Goal: Information Seeking & Learning: Find contact information

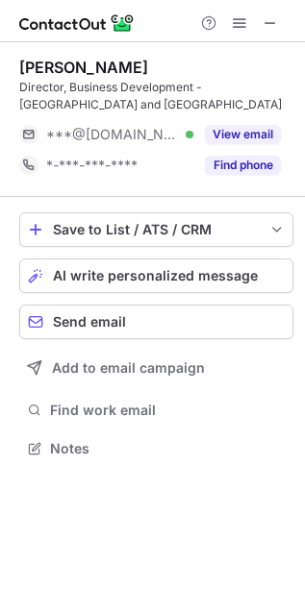
scroll to position [435, 305]
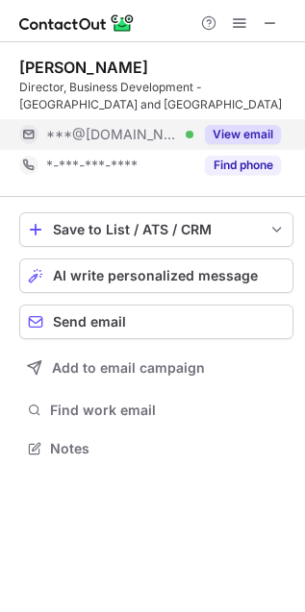
click at [257, 133] on button "View email" at bounding box center [243, 134] width 76 height 19
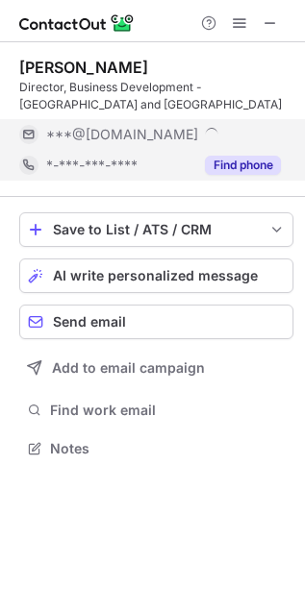
click at [253, 171] on button "Find phone" at bounding box center [243, 165] width 76 height 19
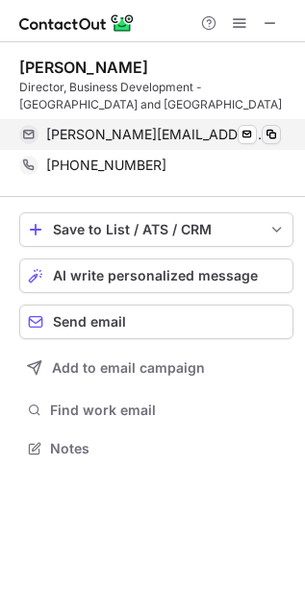
click at [270, 137] on span at bounding box center [270, 134] width 15 height 15
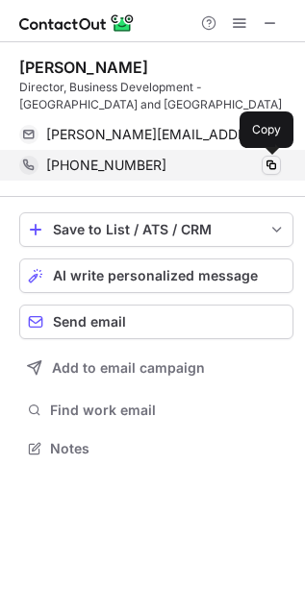
click at [277, 164] on span at bounding box center [270, 165] width 15 height 15
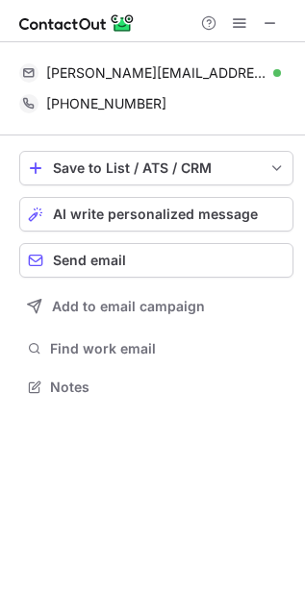
scroll to position [10, 10]
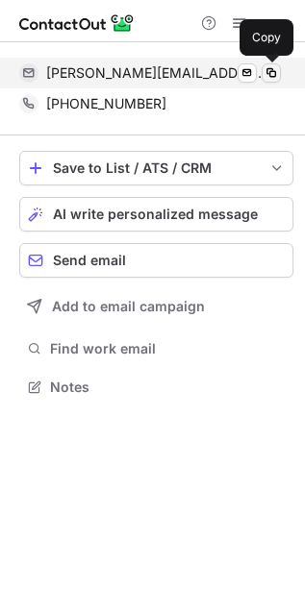
click at [271, 70] on span at bounding box center [270, 72] width 15 height 15
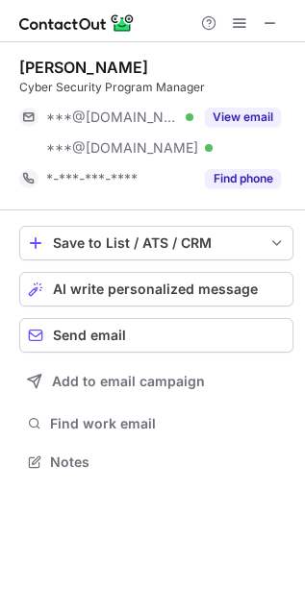
scroll to position [448, 305]
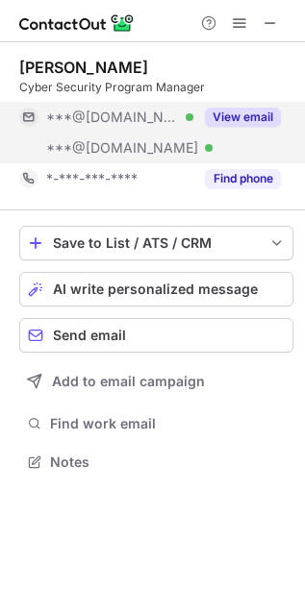
click at [211, 108] on button "View email" at bounding box center [243, 117] width 76 height 19
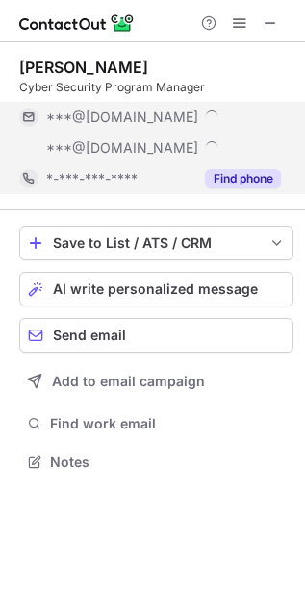
click at [257, 170] on button "Find phone" at bounding box center [243, 178] width 76 height 19
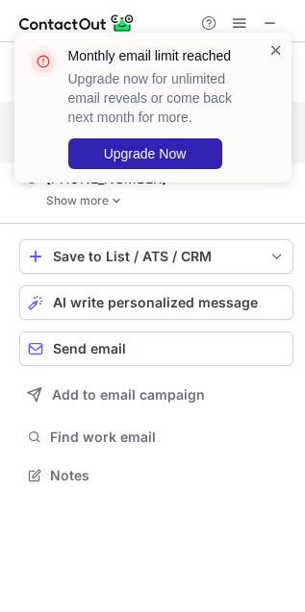
click at [275, 48] on span at bounding box center [275, 49] width 15 height 19
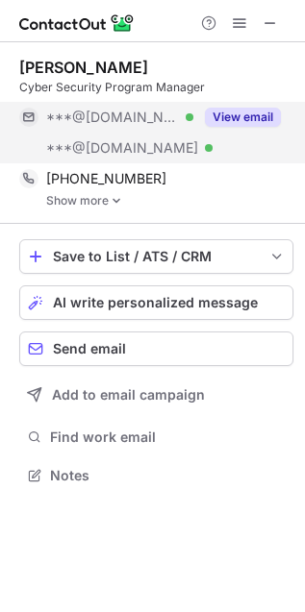
click at [85, 203] on link "Show more" at bounding box center [169, 200] width 247 height 13
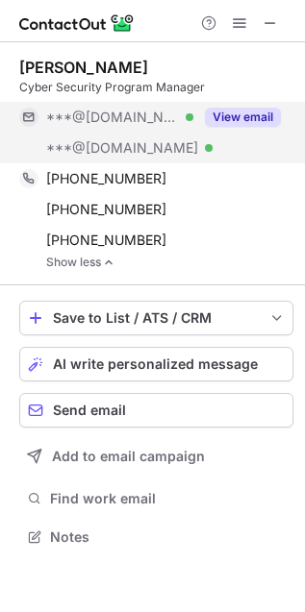
click at [234, 117] on button "View email" at bounding box center [243, 117] width 76 height 19
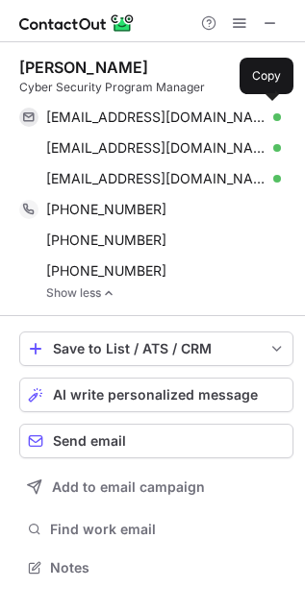
scroll to position [554, 305]
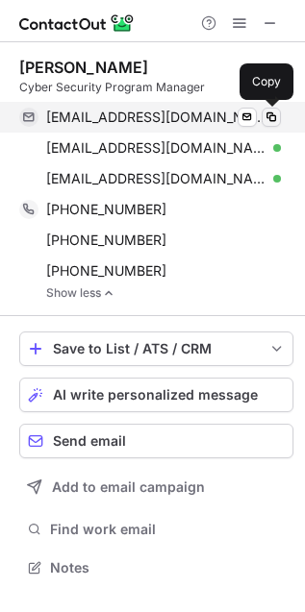
click at [271, 118] on span at bounding box center [270, 117] width 15 height 15
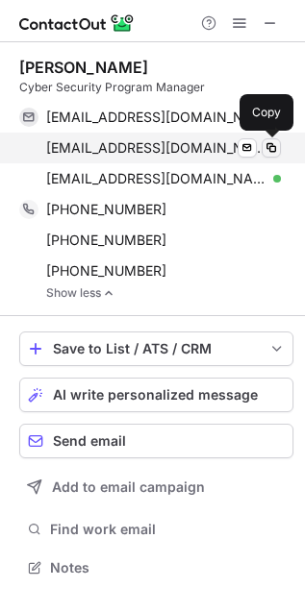
click at [280, 145] on button at bounding box center [270, 147] width 19 height 19
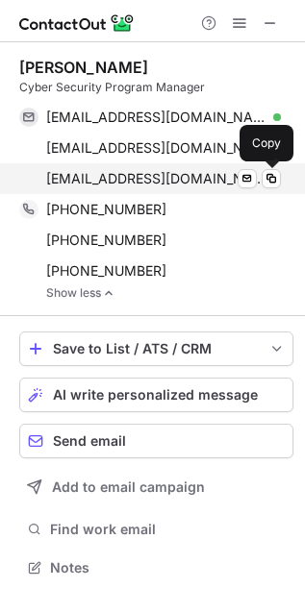
drag, startPoint x: 267, startPoint y: 180, endPoint x: 258, endPoint y: 186, distance: 11.2
click at [267, 180] on span at bounding box center [270, 178] width 15 height 15
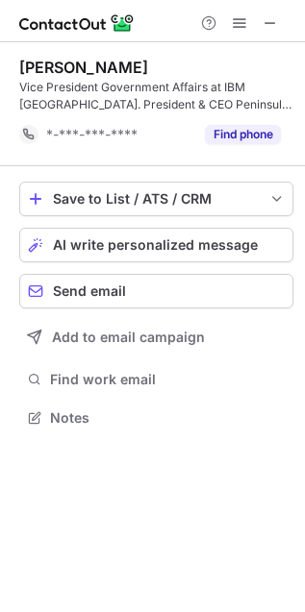
scroll to position [10, 10]
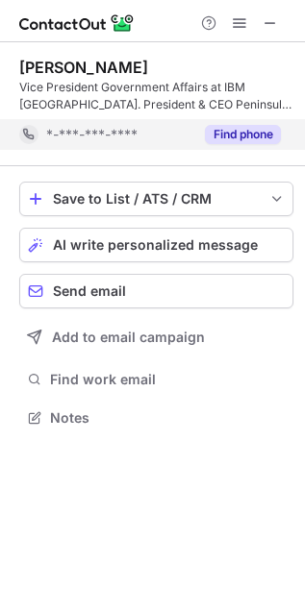
click at [242, 121] on div "Find phone" at bounding box center [236, 134] width 87 height 31
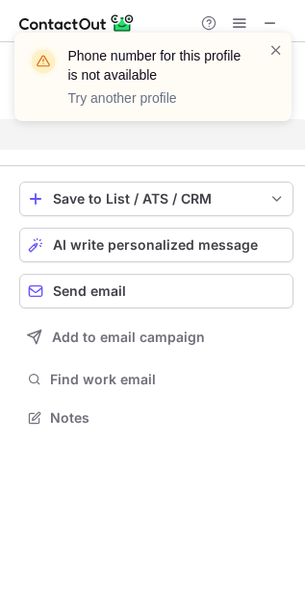
scroll to position [375, 305]
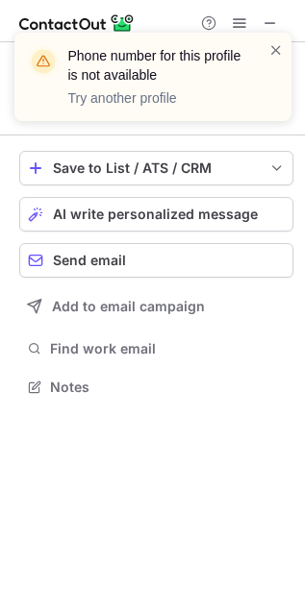
click at [284, 51] on div "Phone number for this profile is not available Try another profile" at bounding box center [152, 77] width 277 height 88
click at [280, 51] on span at bounding box center [275, 49] width 15 height 19
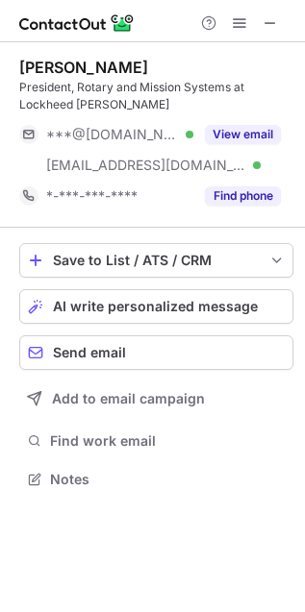
scroll to position [466, 305]
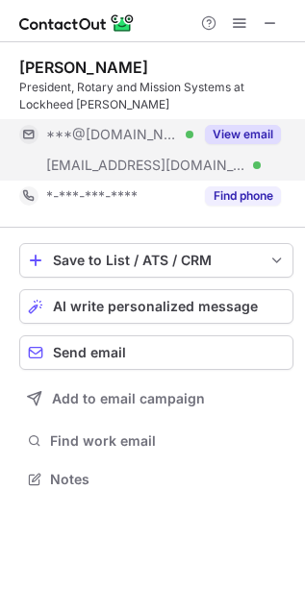
click at [241, 131] on button "View email" at bounding box center [243, 134] width 76 height 19
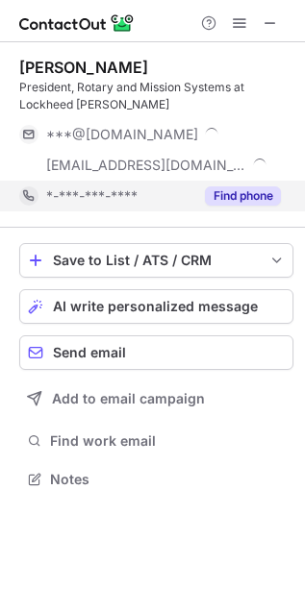
click at [245, 190] on button "Find phone" at bounding box center [243, 195] width 76 height 19
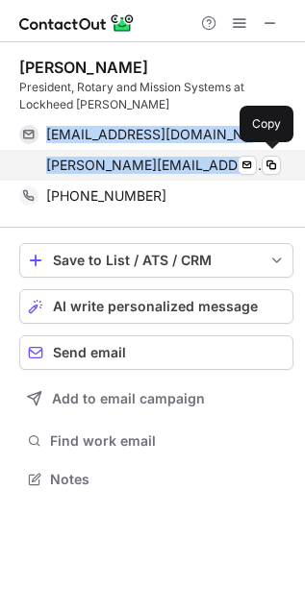
drag, startPoint x: 44, startPoint y: 128, endPoint x: 229, endPoint y: 176, distance: 190.7
click at [216, 175] on div "stephanieirenesmiles@gmail.com Verified Send email Copy stephanie.c.hill@lmco.c…" at bounding box center [149, 150] width 261 height 62
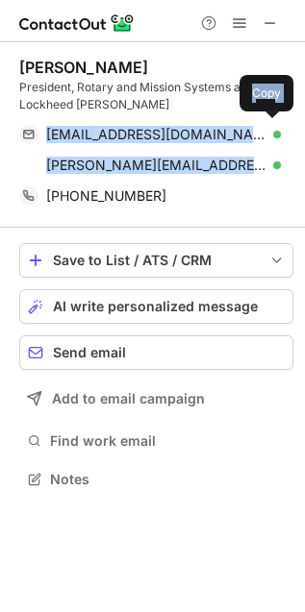
copy div "stephanieirenesmiles@gmail.com Verified Send email Copy stephanie.c.hill@lmco.c…"
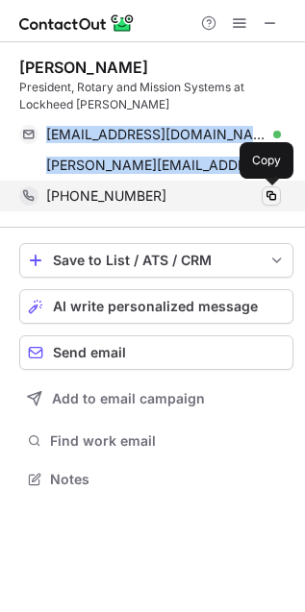
click at [276, 193] on span at bounding box center [270, 195] width 15 height 15
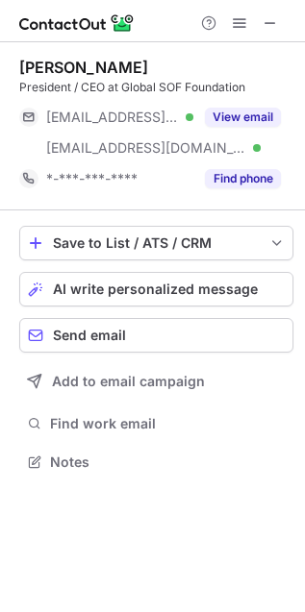
scroll to position [448, 305]
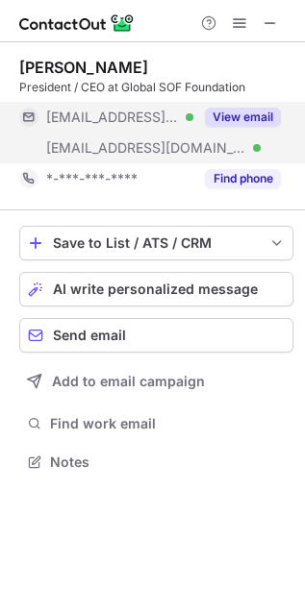
drag, startPoint x: 245, startPoint y: 118, endPoint x: 243, endPoint y: 132, distance: 13.6
click at [245, 112] on button "View email" at bounding box center [243, 117] width 76 height 19
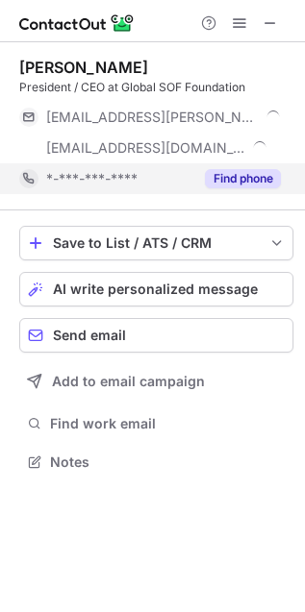
click at [242, 169] on button "Find phone" at bounding box center [243, 178] width 76 height 19
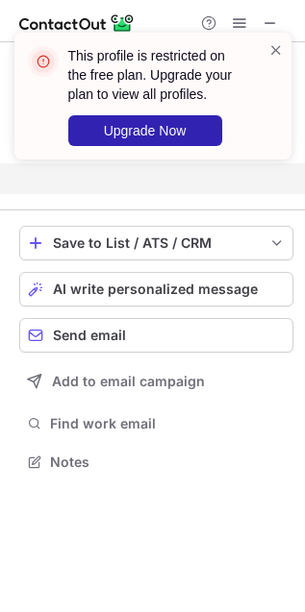
scroll to position [418, 305]
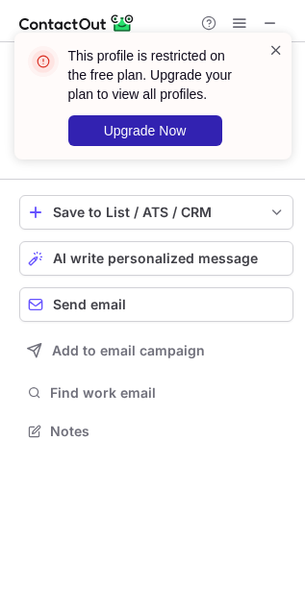
click at [279, 48] on span at bounding box center [275, 49] width 15 height 19
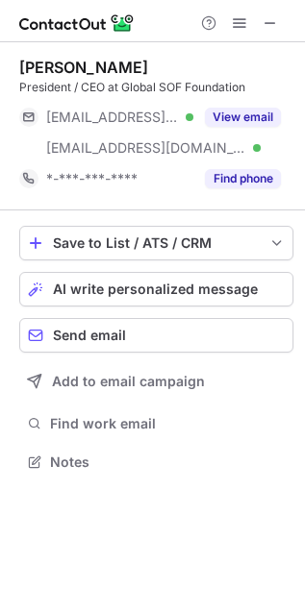
scroll to position [448, 305]
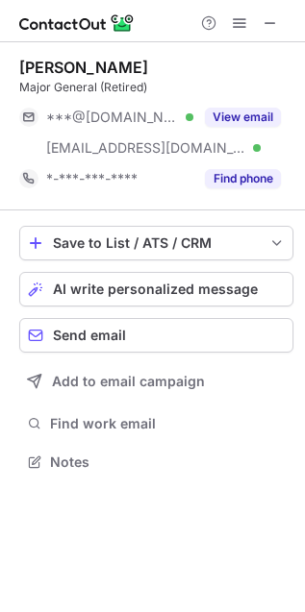
scroll to position [448, 305]
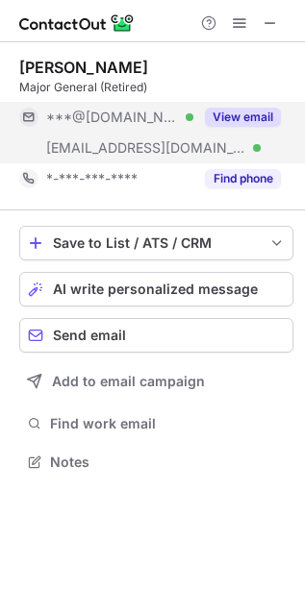
click at [238, 130] on div "View email" at bounding box center [236, 117] width 87 height 31
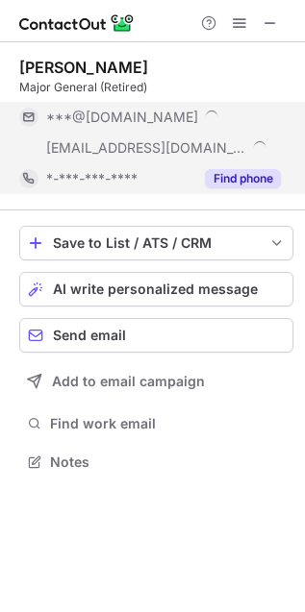
click at [246, 184] on button "Find phone" at bounding box center [243, 178] width 76 height 19
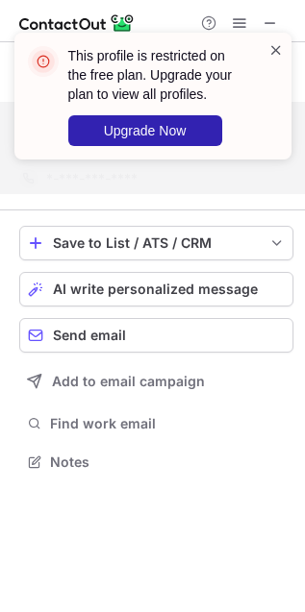
click at [270, 50] on span at bounding box center [275, 49] width 15 height 19
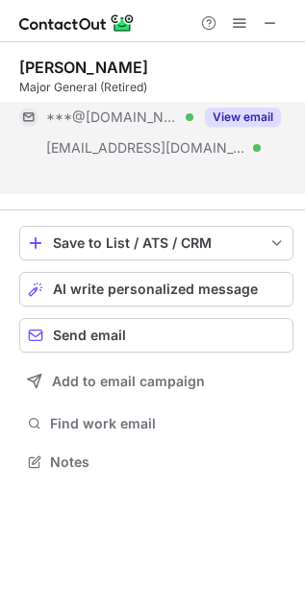
scroll to position [418, 305]
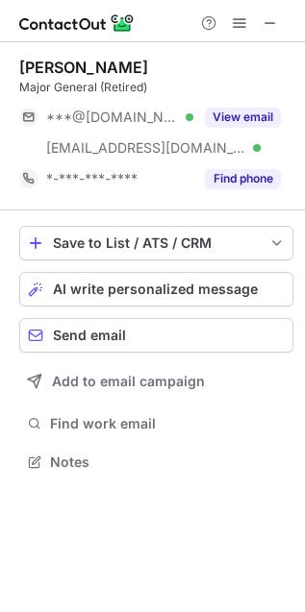
scroll to position [448, 305]
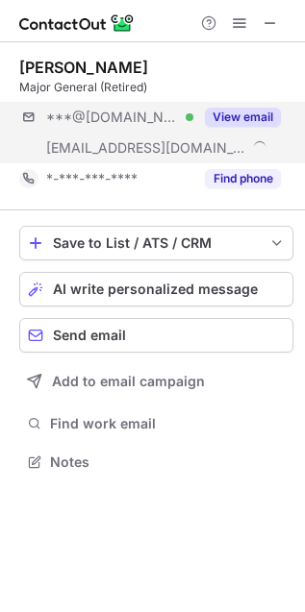
scroll to position [448, 305]
click at [218, 113] on button "View email" at bounding box center [243, 117] width 76 height 19
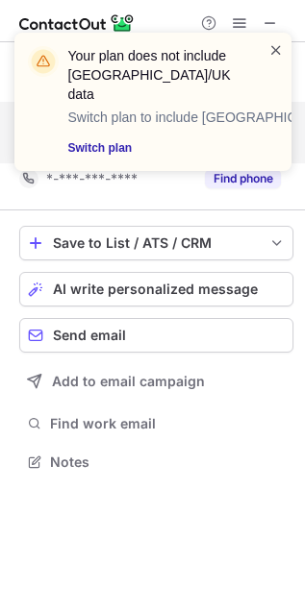
click at [279, 48] on span at bounding box center [275, 49] width 15 height 19
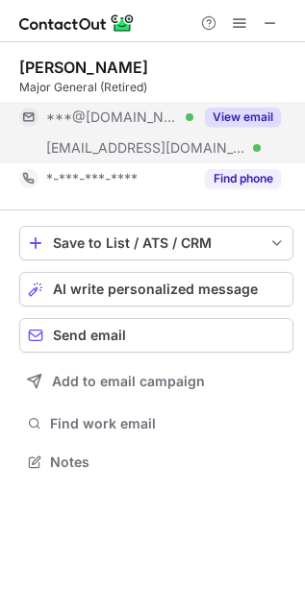
click at [238, 176] on div "Your plan does not include US/UK data Switch plan to include US/UK data Switch …" at bounding box center [153, 109] width 308 height 192
click at [232, 195] on div "Suzanne Puanani Vares-Lum Major General (Retired) ***@aol.com Verified ***@apcs…" at bounding box center [156, 126] width 274 height 168
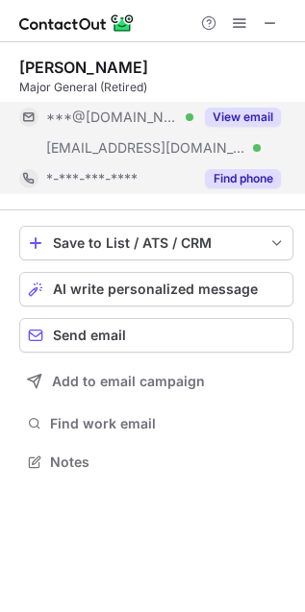
click at [236, 184] on button "Find phone" at bounding box center [243, 178] width 76 height 19
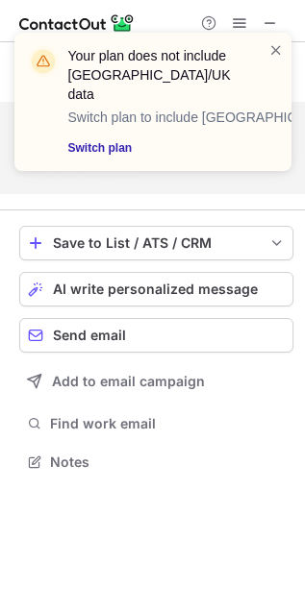
scroll to position [418, 305]
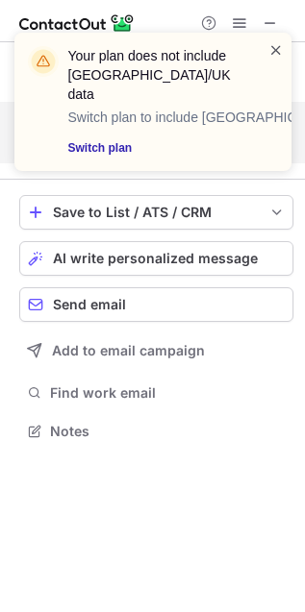
click at [281, 51] on span at bounding box center [275, 49] width 15 height 19
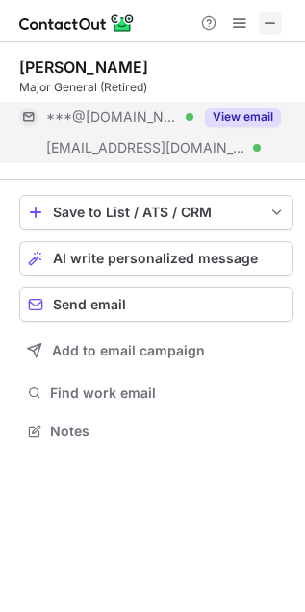
click at [264, 19] on span at bounding box center [269, 22] width 15 height 15
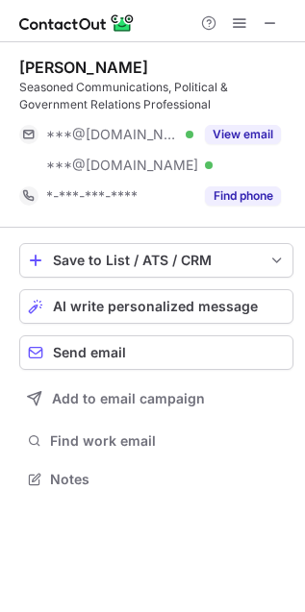
scroll to position [466, 305]
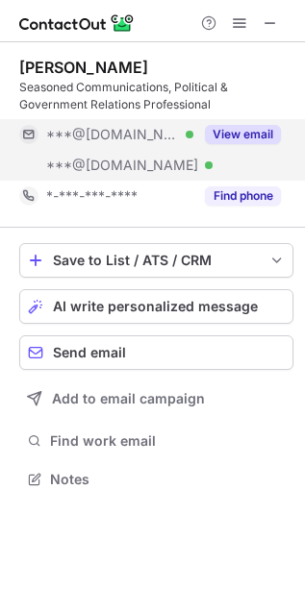
click at [251, 130] on button "View email" at bounding box center [243, 134] width 76 height 19
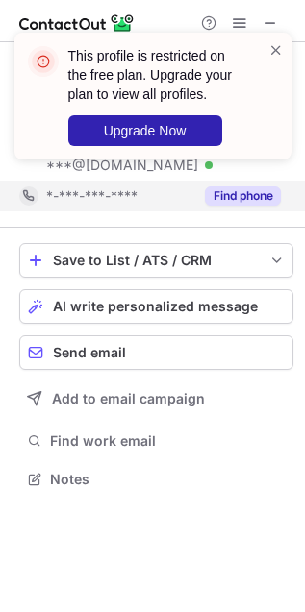
click at [258, 195] on button "Find phone" at bounding box center [243, 195] width 76 height 19
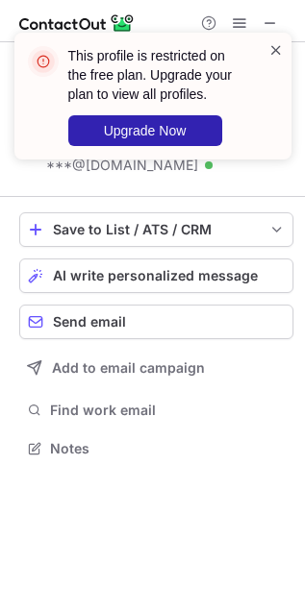
scroll to position [8, 10]
click at [267, 22] on div "This profile is restricted on the free plan. Upgrade your plan to view all prof…" at bounding box center [153, 103] width 308 height 181
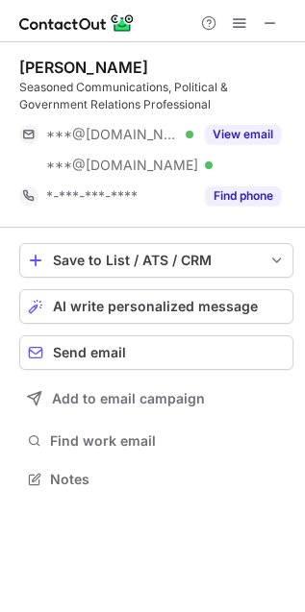
scroll to position [466, 305]
click at [266, 24] on span at bounding box center [269, 22] width 15 height 15
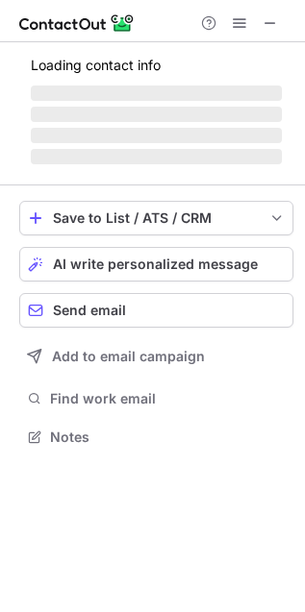
scroll to position [418, 305]
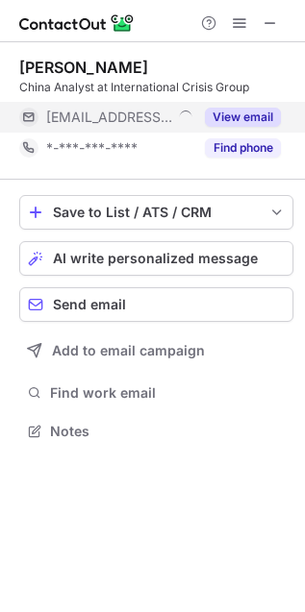
click at [242, 121] on button "View email" at bounding box center [243, 117] width 76 height 19
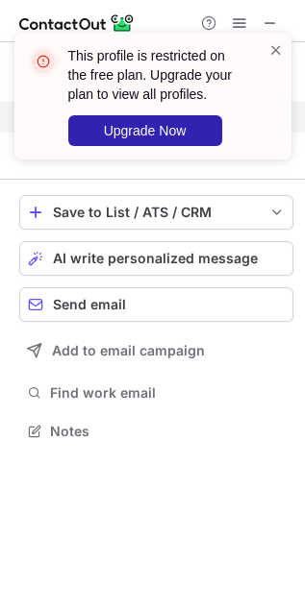
click at [240, 145] on div "This profile is restricted on the free plan. Upgrade your plan to view all prof…" at bounding box center [153, 103] width 308 height 181
click at [270, 48] on span at bounding box center [275, 49] width 15 height 19
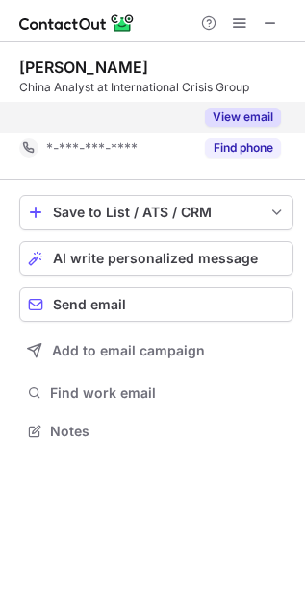
scroll to position [8, 10]
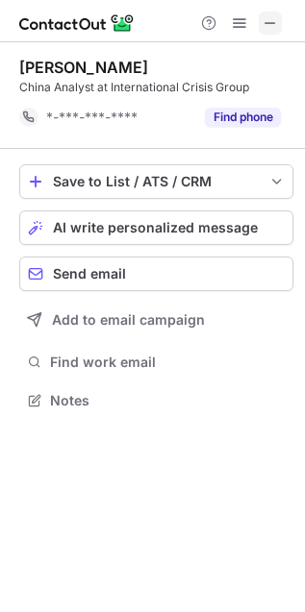
click at [266, 21] on span at bounding box center [269, 22] width 15 height 15
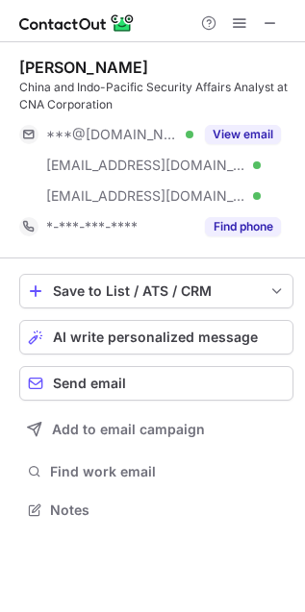
scroll to position [496, 305]
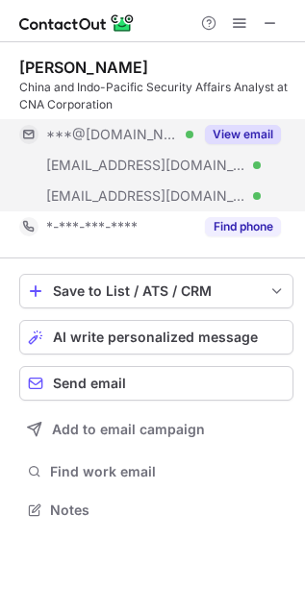
click at [226, 136] on button "View email" at bounding box center [243, 134] width 76 height 19
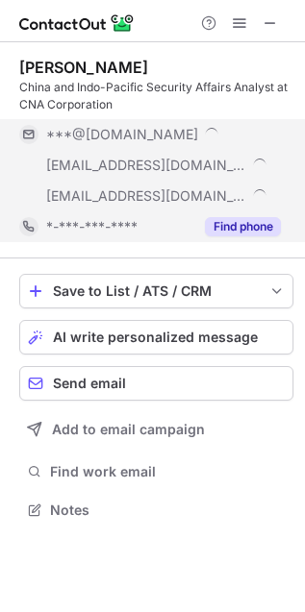
click at [238, 223] on button "Find phone" at bounding box center [243, 226] width 76 height 19
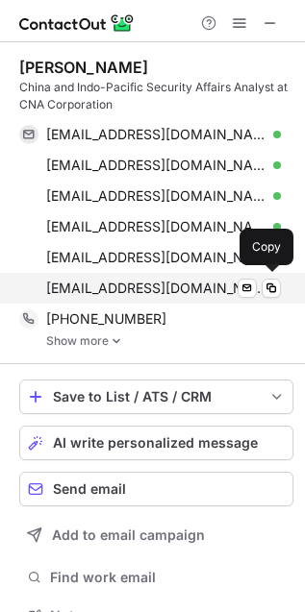
scroll to position [32, 0]
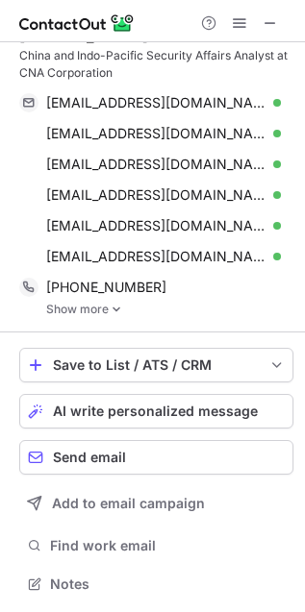
click at [84, 314] on link "Show more" at bounding box center [169, 309] width 247 height 13
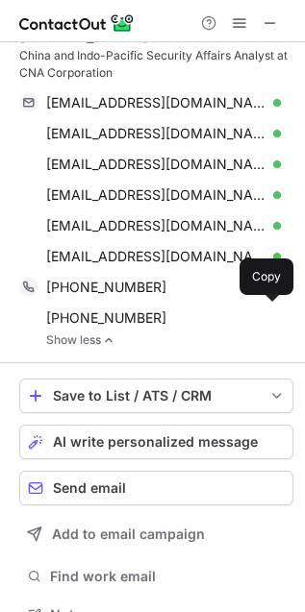
scroll to position [633, 291]
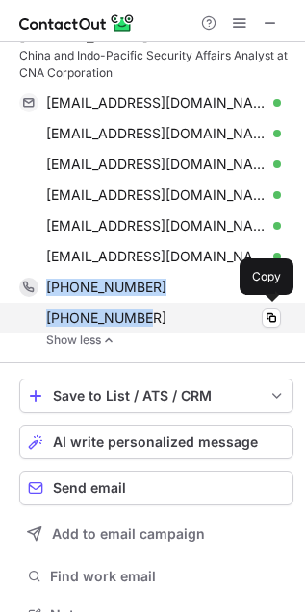
drag, startPoint x: 45, startPoint y: 275, endPoint x: 141, endPoint y: 324, distance: 107.9
click at [144, 322] on div "+17035434645 Copy +17035850678 Copy" at bounding box center [149, 303] width 261 height 62
copy div "+17035434645 Copy +17035850678"
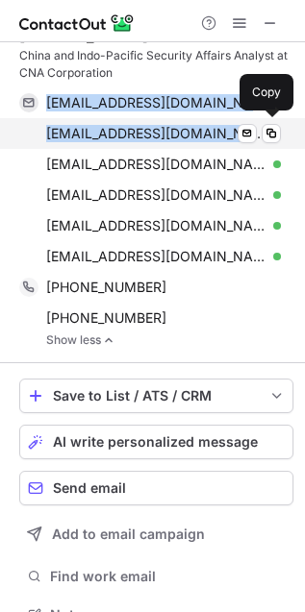
drag, startPoint x: 40, startPoint y: 99, endPoint x: 214, endPoint y: 140, distance: 178.8
click at [214, 140] on div "tshemp@gmail.com Verified Send email Copy jaylinmiller2@gmail.com Verified Send…" at bounding box center [149, 179] width 261 height 185
copy div "tshemp@gmail.com Verified Send email Copy jaylinmiller2@gmail.com"
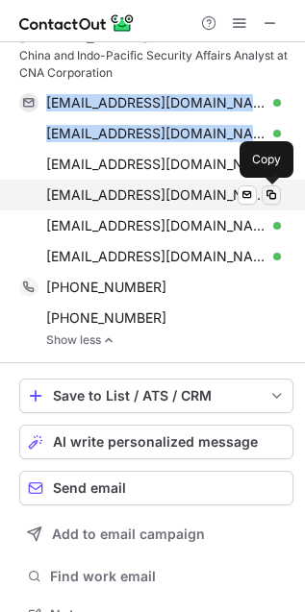
click at [269, 192] on span at bounding box center [270, 194] width 15 height 15
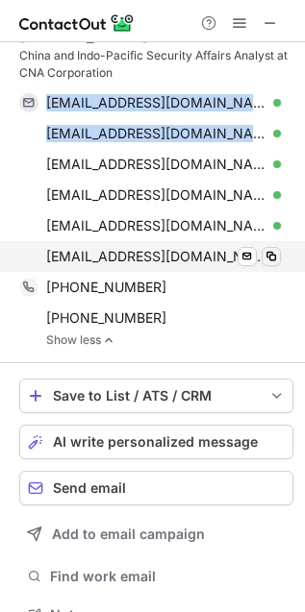
click at [269, 258] on span at bounding box center [270, 256] width 15 height 15
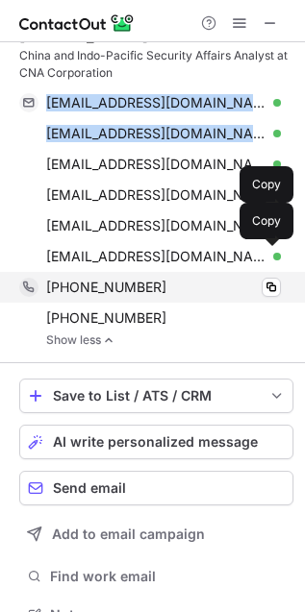
copy div "tshemp@gmail.com Verified Send email Copy jaylinmiller2@gmail.com"
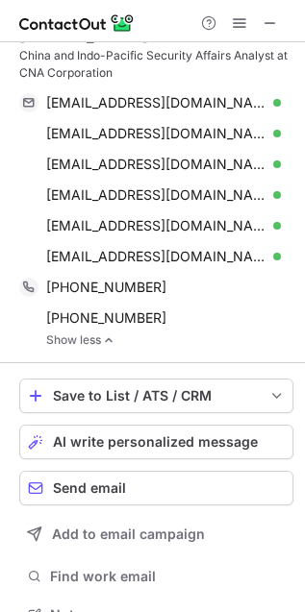
click at [197, 80] on div "China and Indo-Pacific Security Affairs Analyst at CNA Corporation" at bounding box center [156, 64] width 274 height 35
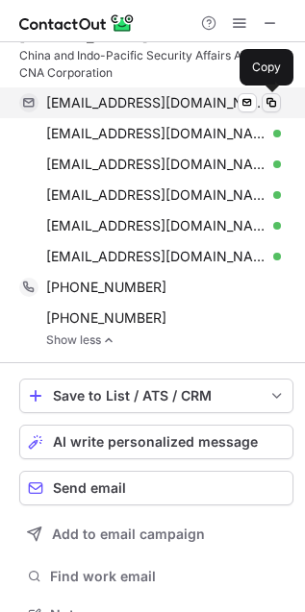
click at [276, 107] on span at bounding box center [270, 102] width 15 height 15
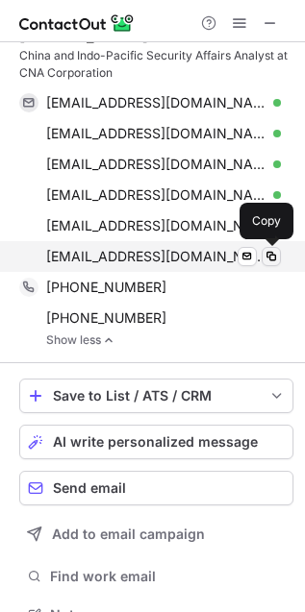
click at [276, 250] on span at bounding box center [270, 256] width 15 height 15
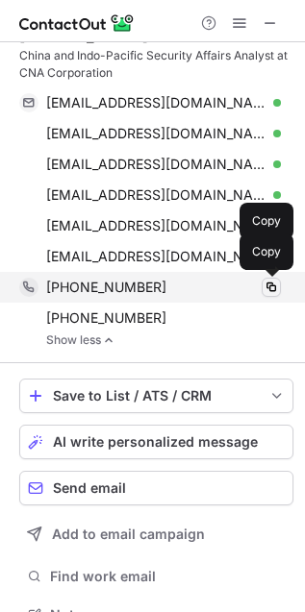
click at [267, 286] on span at bounding box center [270, 287] width 15 height 15
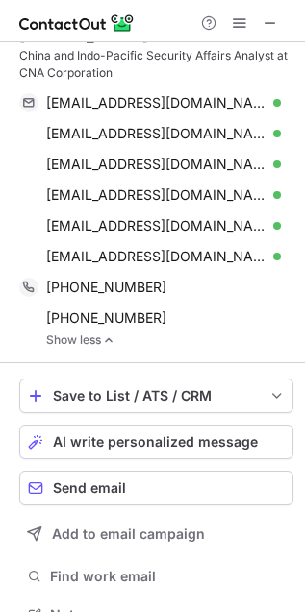
scroll to position [0, 0]
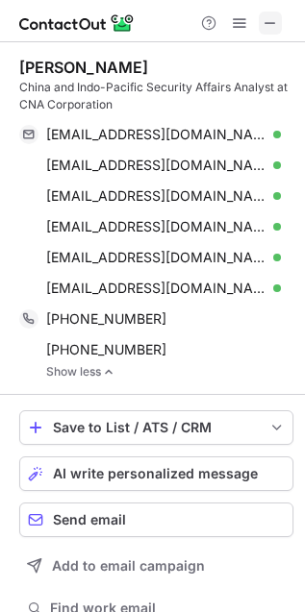
click at [256, 16] on div at bounding box center [239, 23] width 92 height 23
click at [265, 16] on span at bounding box center [269, 22] width 15 height 15
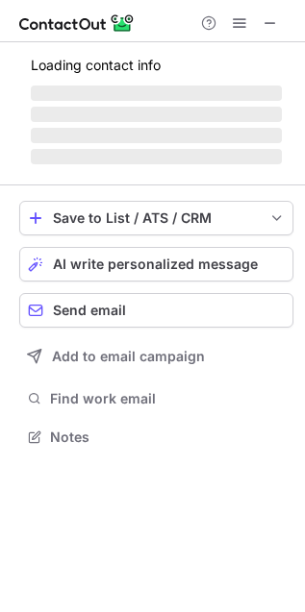
scroll to position [435, 305]
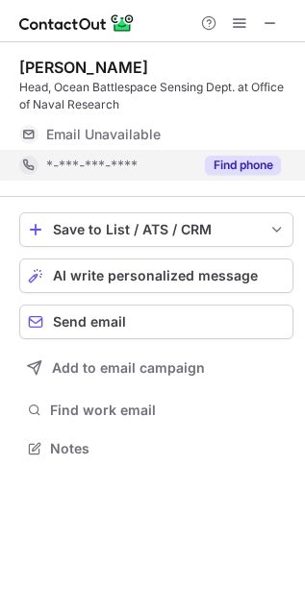
click at [242, 163] on button "Find phone" at bounding box center [243, 165] width 76 height 19
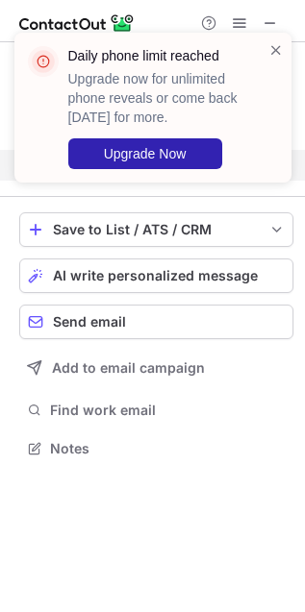
scroll to position [10, 10]
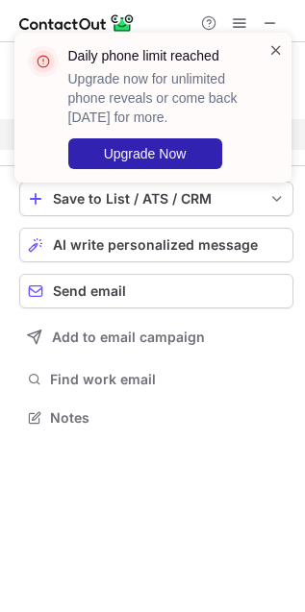
click at [275, 50] on span at bounding box center [275, 49] width 15 height 19
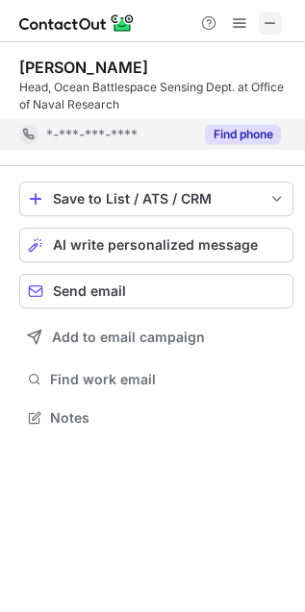
click at [269, 22] on span at bounding box center [269, 22] width 15 height 15
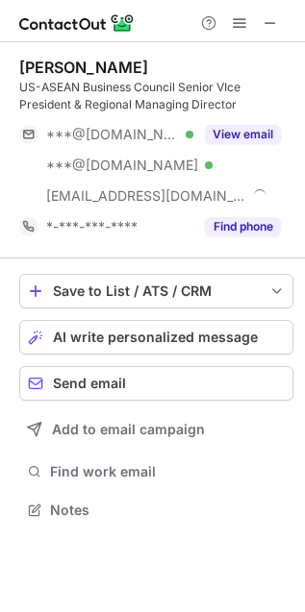
scroll to position [496, 305]
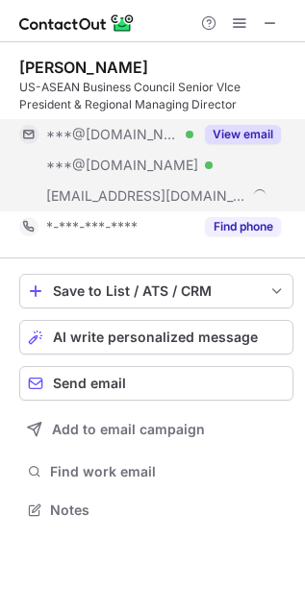
click at [262, 131] on button "View email" at bounding box center [243, 134] width 76 height 19
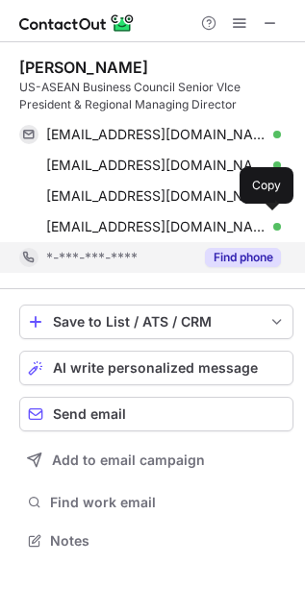
click at [258, 222] on div "tosius@usasean.org Verified" at bounding box center [163, 226] width 235 height 17
click at [241, 251] on button "Find phone" at bounding box center [243, 257] width 76 height 19
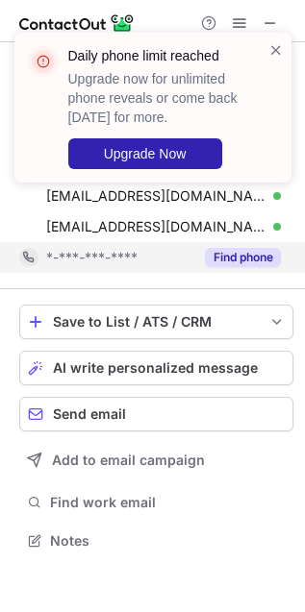
drag, startPoint x: 277, startPoint y: 45, endPoint x: 218, endPoint y: 51, distance: 58.9
click at [277, 45] on span at bounding box center [275, 49] width 15 height 19
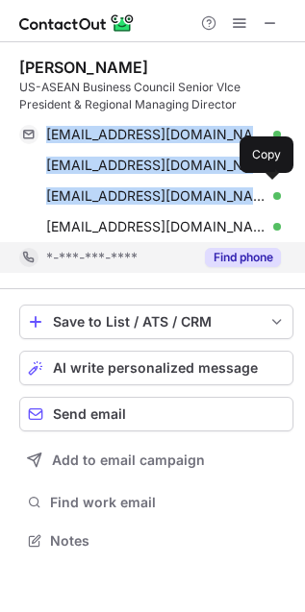
drag, startPoint x: 44, startPoint y: 125, endPoint x: 17, endPoint y: 352, distance: 228.5
click at [180, 204] on div "osiusted@gmail.com Verified Send email Copy tosius@hotmail.com Verified Send em…" at bounding box center [149, 180] width 261 height 123
copy div "osiusted@gmail.com Verified Send email Copy tosius@hotmail.com Verified Send em…"
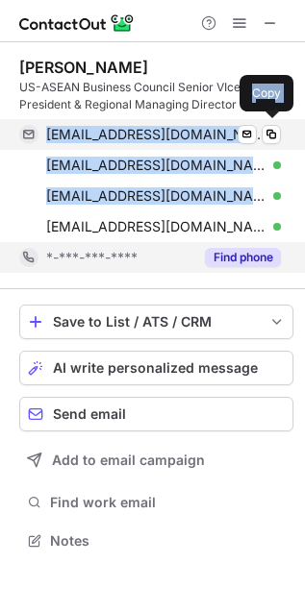
click at [74, 137] on span "osiusted@gmail.com" at bounding box center [156, 134] width 220 height 17
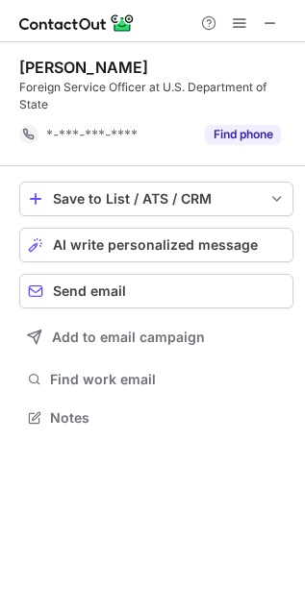
scroll to position [10, 10]
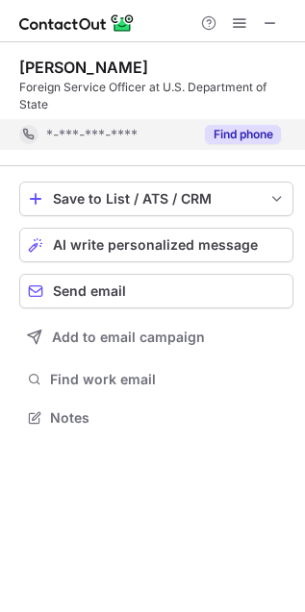
click at [255, 141] on button "Find phone" at bounding box center [243, 134] width 76 height 19
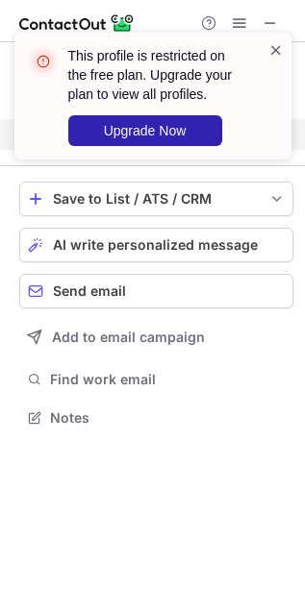
click at [274, 48] on span at bounding box center [275, 49] width 15 height 19
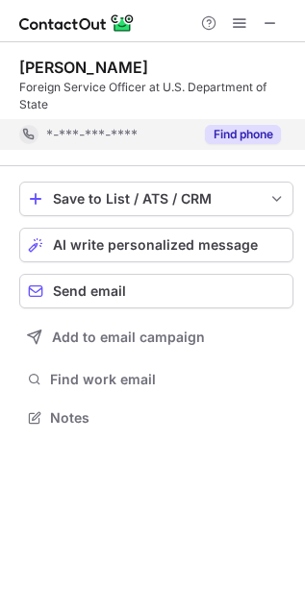
click at [70, 21] on img at bounding box center [76, 23] width 115 height 23
click at [261, 25] on button at bounding box center [270, 23] width 23 height 23
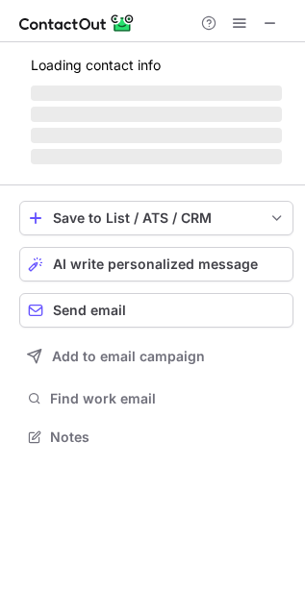
scroll to position [435, 305]
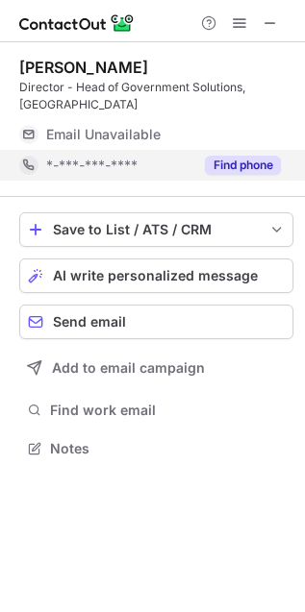
click at [253, 156] on button "Find phone" at bounding box center [243, 165] width 76 height 19
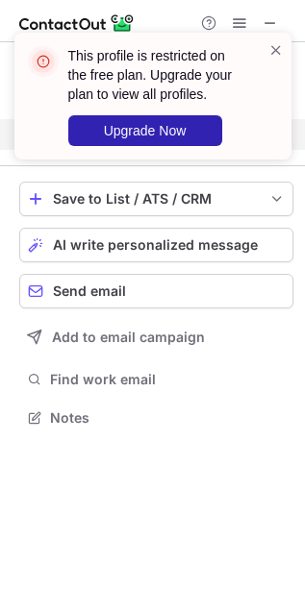
scroll to position [10, 10]
click at [276, 50] on span at bounding box center [275, 49] width 15 height 19
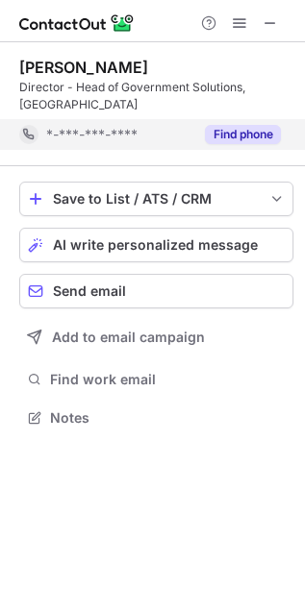
click at [267, 27] on div "This profile is restricted on the free plan. Upgrade your plan to view all prof…" at bounding box center [153, 103] width 308 height 181
click at [269, 21] on div "This profile is restricted on the free plan. Upgrade your plan to view all prof…" at bounding box center [153, 32] width 308 height 38
click at [265, 25] on span at bounding box center [269, 22] width 15 height 15
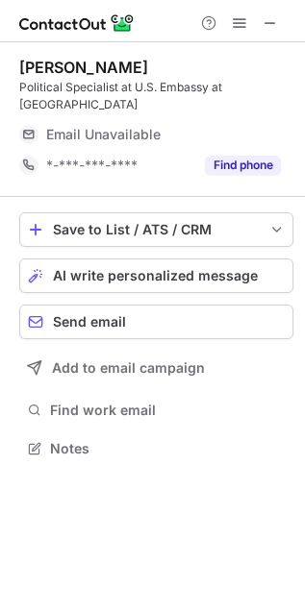
scroll to position [418, 305]
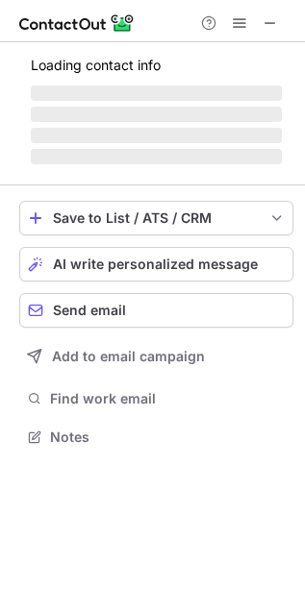
scroll to position [435, 305]
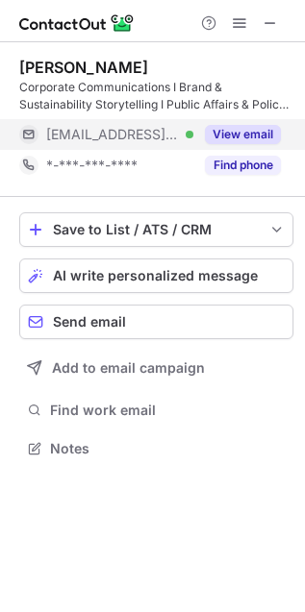
click at [236, 125] on button "View email" at bounding box center [243, 134] width 76 height 19
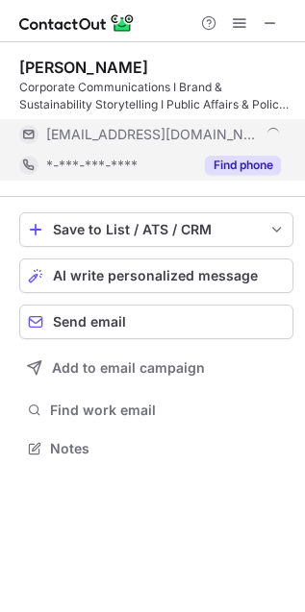
click at [252, 160] on button "Find phone" at bounding box center [243, 165] width 76 height 19
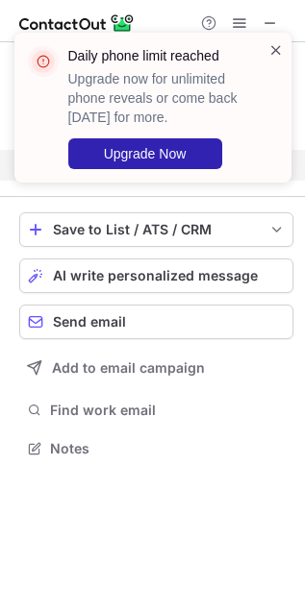
click at [277, 46] on span at bounding box center [275, 49] width 15 height 19
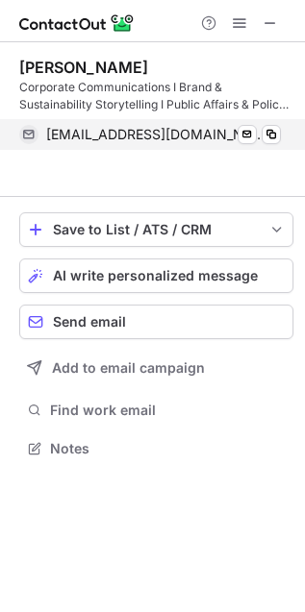
scroll to position [10, 10]
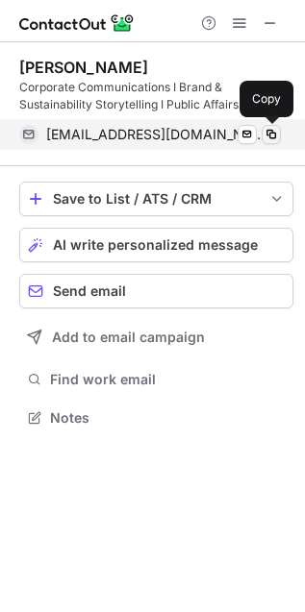
click at [270, 135] on span at bounding box center [270, 134] width 15 height 15
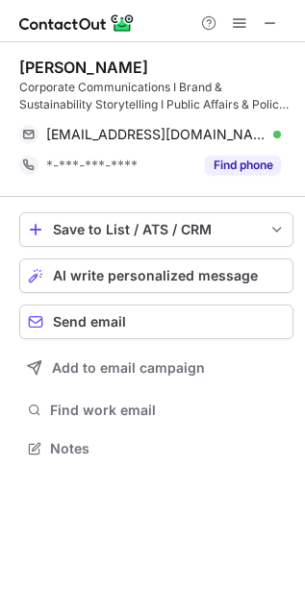
scroll to position [435, 305]
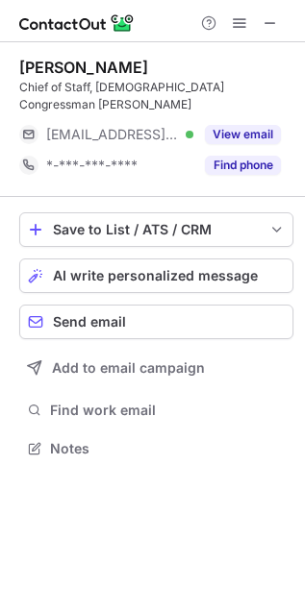
scroll to position [418, 305]
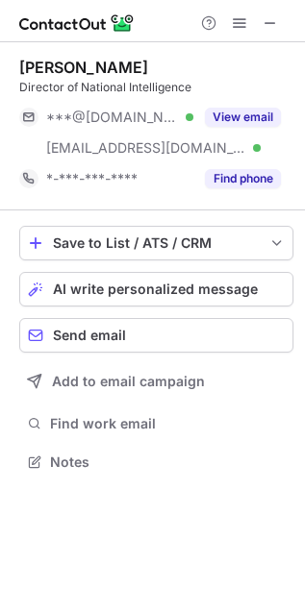
scroll to position [448, 305]
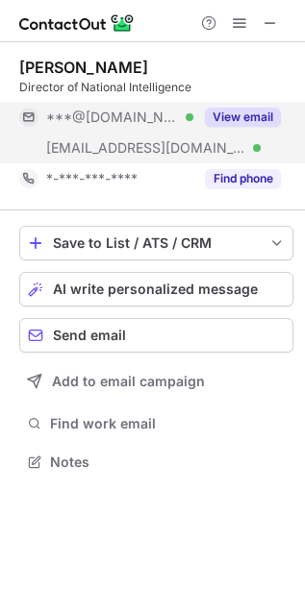
click at [266, 123] on button "View email" at bounding box center [243, 117] width 76 height 19
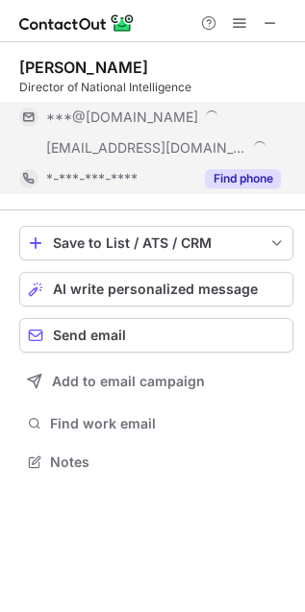
click at [255, 173] on button "Find phone" at bounding box center [243, 178] width 76 height 19
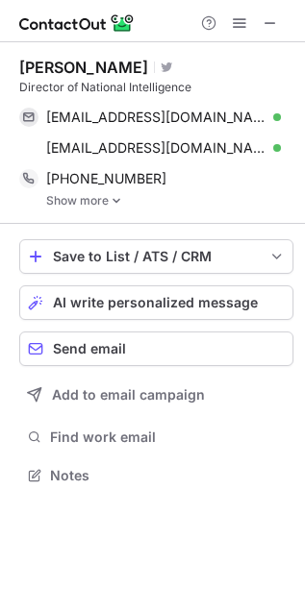
scroll to position [461, 305]
click at [106, 200] on link "Show more" at bounding box center [169, 200] width 247 height 13
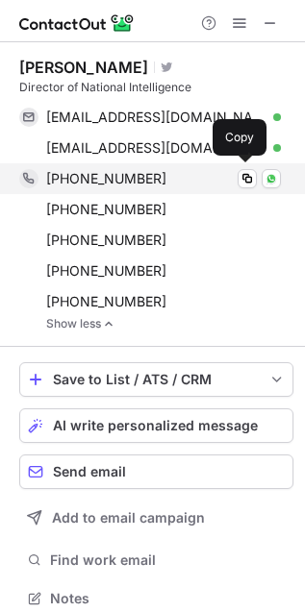
scroll to position [14, 0]
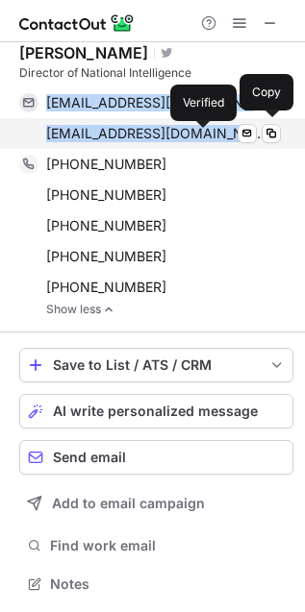
drag, startPoint x: 45, startPoint y: 92, endPoint x: 204, endPoint y: 136, distance: 164.4
click at [204, 136] on div "tulsigabbard@gmail.com Verified Send email Copy tulsi@tulsigabbard.com Verified…" at bounding box center [149, 118] width 261 height 62
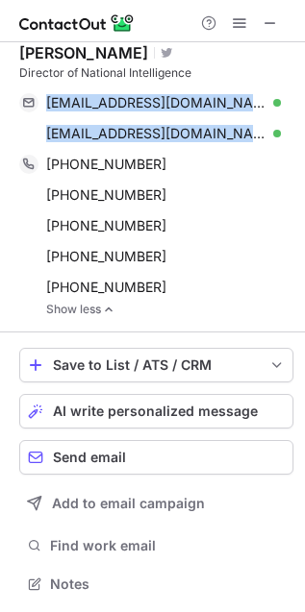
copy div "tulsigabbard@gmail.com Verified Send email Copy tulsi@tulsigabbard.com"
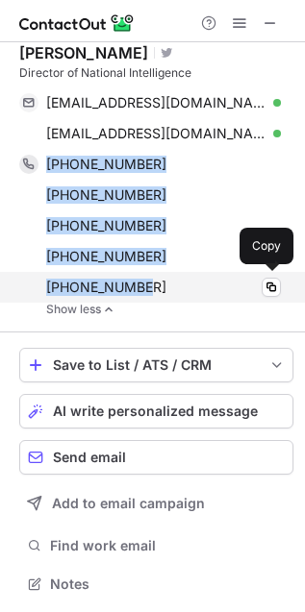
drag, startPoint x: 41, startPoint y: 156, endPoint x: 149, endPoint y: 285, distance: 167.9
click at [149, 285] on div "+18087265201 Copy WhatsApp +18083835941 Copy WhatsApp +18085411986 Copy +120222…" at bounding box center [149, 226] width 261 height 154
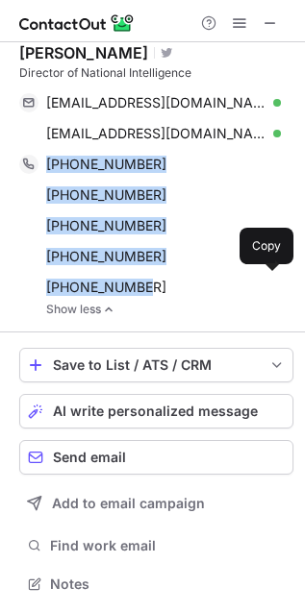
copy div "+18087265201 Copy WhatsApp +18083835941 Copy WhatsApp +18085411986 Copy +120222…"
drag, startPoint x: 270, startPoint y: 20, endPoint x: 5, endPoint y: 22, distance: 265.3
click at [270, 20] on span at bounding box center [269, 22] width 15 height 15
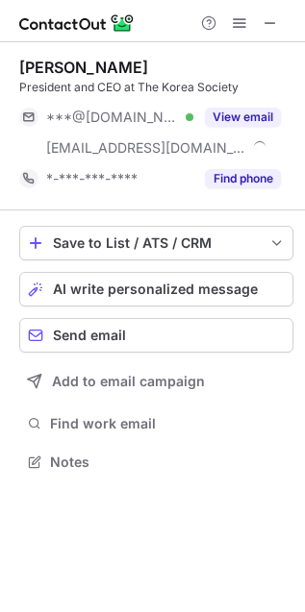
scroll to position [448, 305]
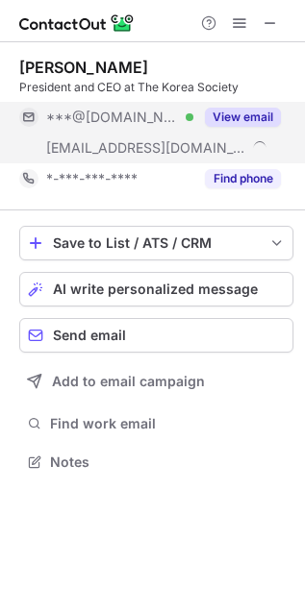
click at [246, 111] on button "View email" at bounding box center [243, 117] width 76 height 19
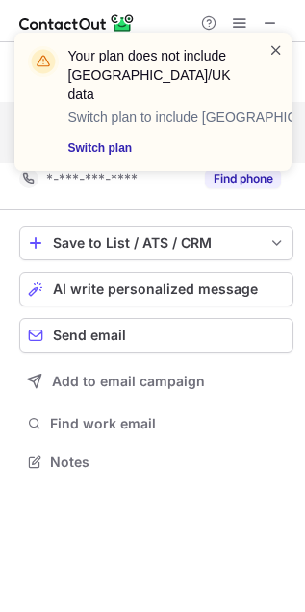
click at [280, 46] on span at bounding box center [275, 49] width 15 height 19
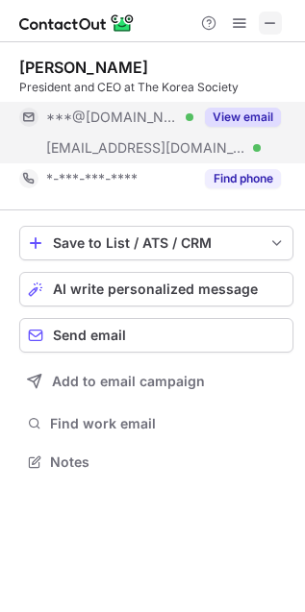
click at [267, 22] on span at bounding box center [269, 22] width 15 height 15
click at [236, 112] on button "View email" at bounding box center [243, 117] width 76 height 19
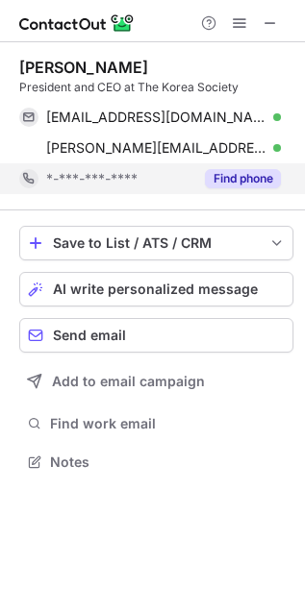
click at [253, 176] on button "Find phone" at bounding box center [243, 178] width 76 height 19
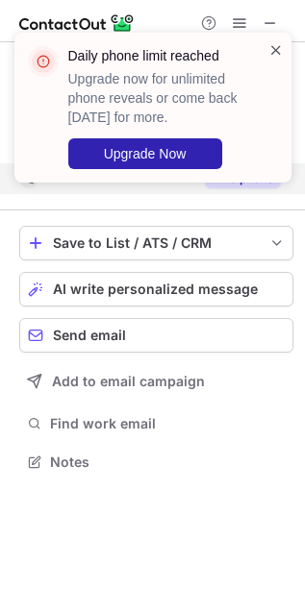
click at [275, 46] on span at bounding box center [275, 49] width 15 height 19
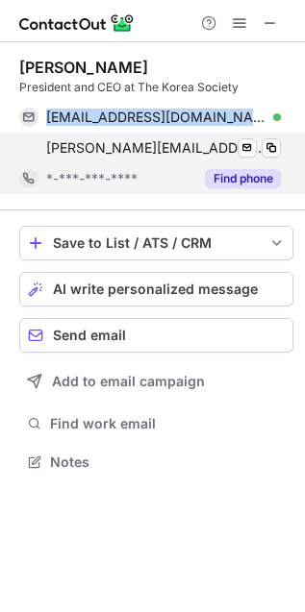
drag, startPoint x: 43, startPoint y: 103, endPoint x: 282, endPoint y: 156, distance: 244.2
click at [281, 156] on div "thjb2012@gmail.com Verified Send email Copy thomas.byrne@koreasociety.org Verif…" at bounding box center [149, 133] width 261 height 62
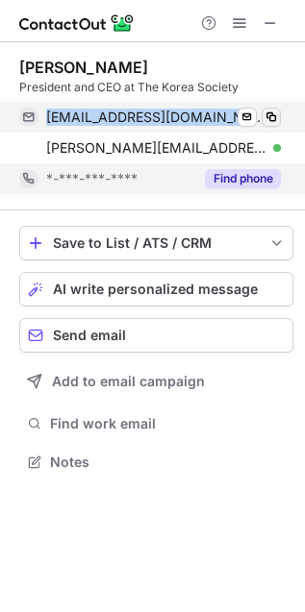
click at [276, 115] on span at bounding box center [270, 117] width 15 height 15
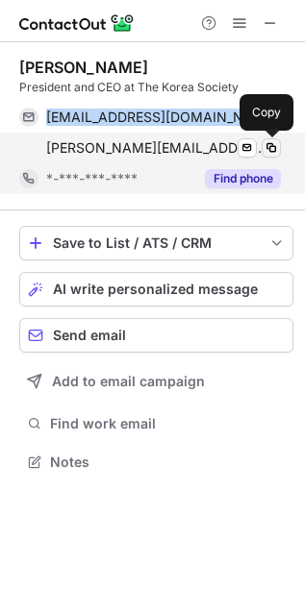
click at [274, 145] on span at bounding box center [270, 147] width 15 height 15
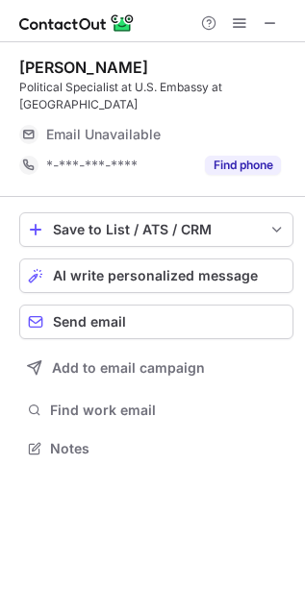
scroll to position [418, 305]
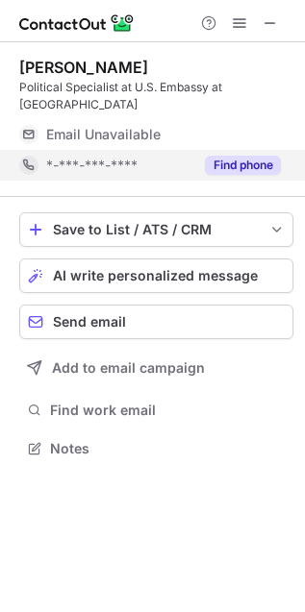
click at [222, 150] on div "Find phone" at bounding box center [236, 165] width 87 height 31
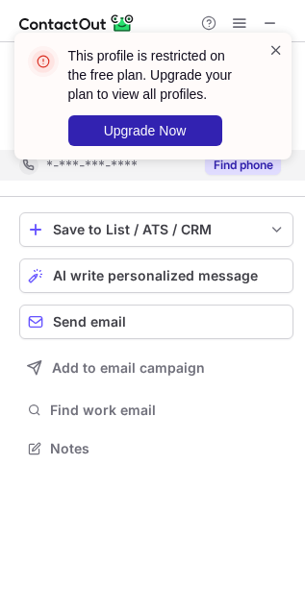
click at [277, 51] on span at bounding box center [275, 49] width 15 height 19
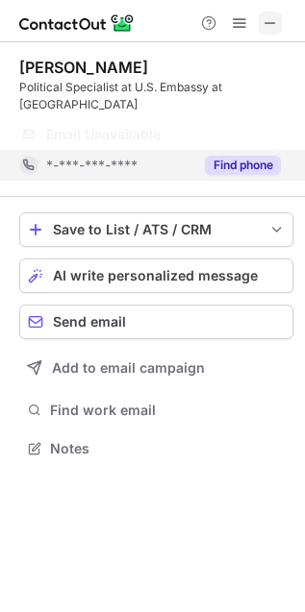
click at [264, 24] on span at bounding box center [269, 22] width 15 height 15
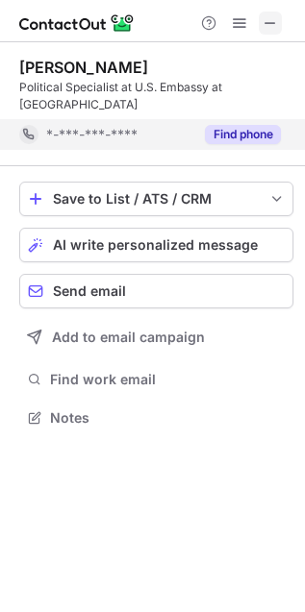
scroll to position [8, 10]
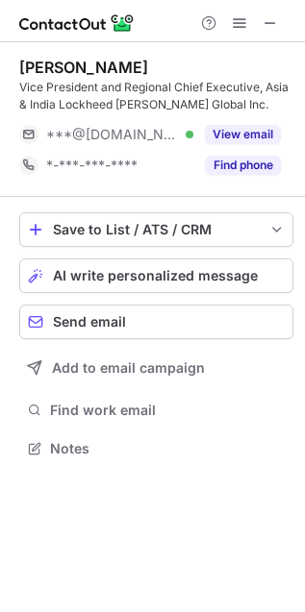
scroll to position [435, 305]
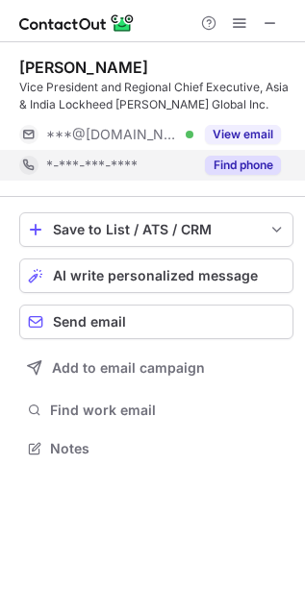
drag, startPoint x: 218, startPoint y: 135, endPoint x: 223, endPoint y: 157, distance: 22.6
click at [218, 135] on button "View email" at bounding box center [243, 134] width 76 height 19
click at [224, 160] on button "Find phone" at bounding box center [243, 165] width 76 height 19
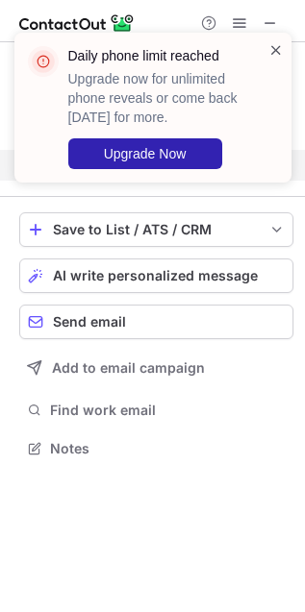
click at [275, 51] on span at bounding box center [275, 49] width 15 height 19
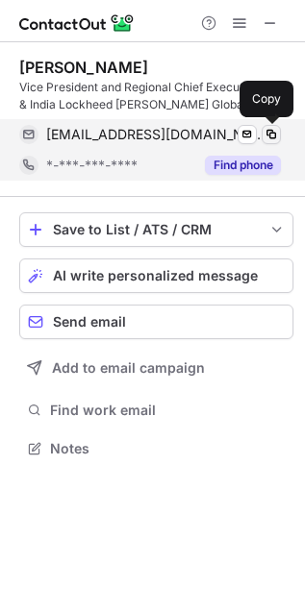
click at [267, 132] on span at bounding box center [270, 134] width 15 height 15
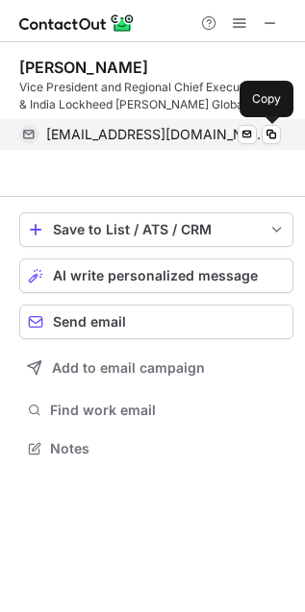
scroll to position [10, 10]
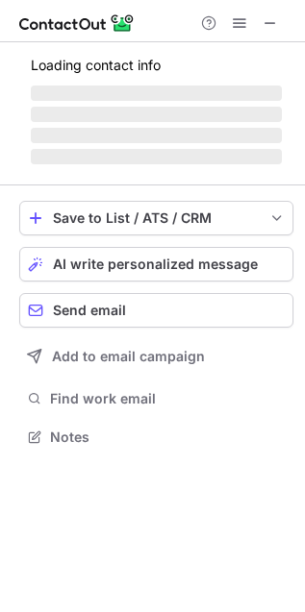
scroll to position [418, 305]
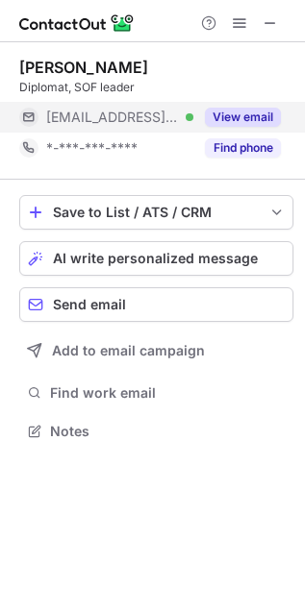
click at [242, 115] on button "View email" at bounding box center [243, 117] width 76 height 19
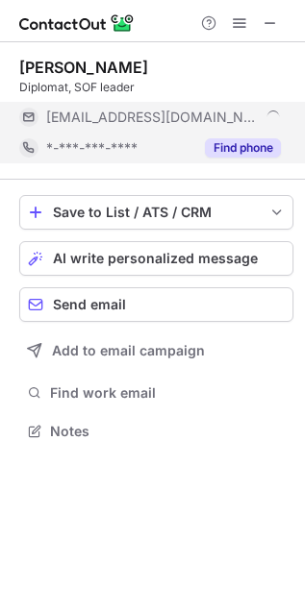
click at [240, 140] on button "Find phone" at bounding box center [243, 147] width 76 height 19
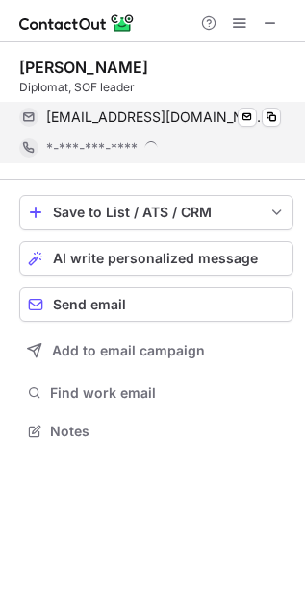
click at [281, 113] on div "wherbert@alumni.nd.edu Verified Send email Copy" at bounding box center [149, 117] width 261 height 31
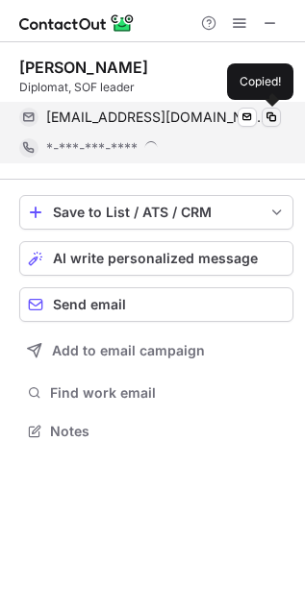
click at [274, 113] on div "Will Herbert Diplomat, SOF leader wherbert@alumni.nd.edu Verified Send email Co…" at bounding box center [152, 306] width 305 height 612
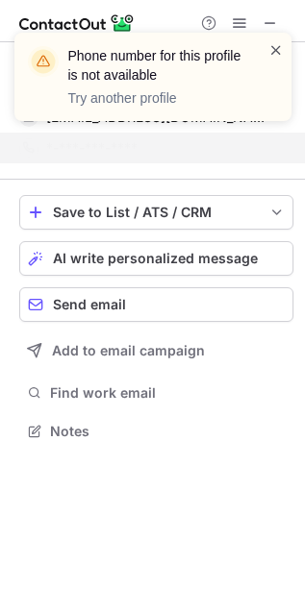
click at [280, 50] on span at bounding box center [275, 49] width 15 height 19
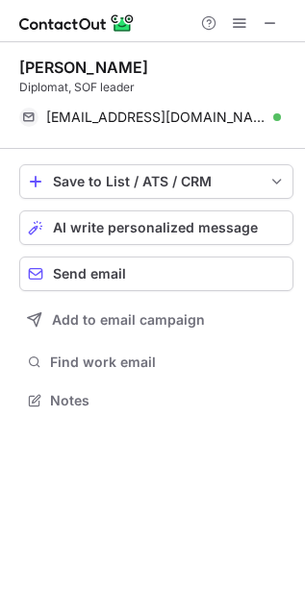
scroll to position [386, 305]
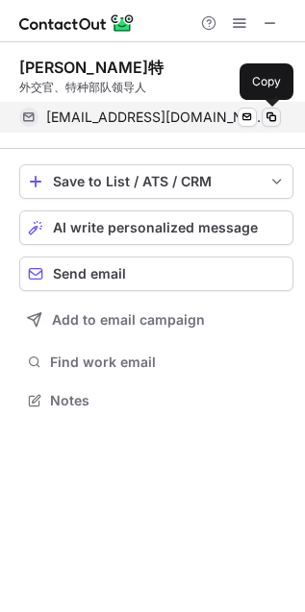
click at [263, 121] on span at bounding box center [270, 117] width 15 height 15
